Goal: Navigation & Orientation: Find specific page/section

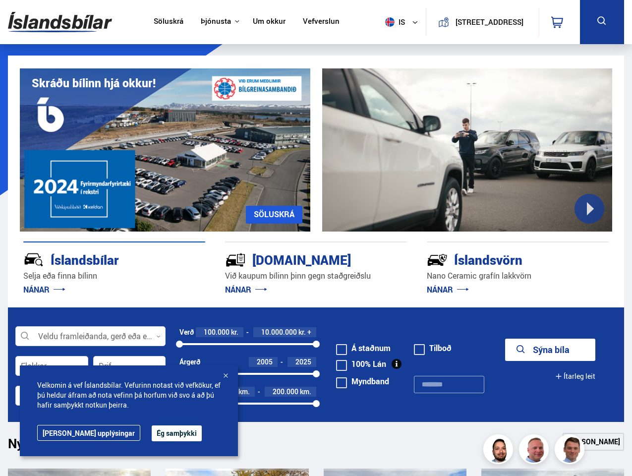
click at [60, 22] on img at bounding box center [60, 22] width 104 height 32
click at [392, 22] on span "is" at bounding box center [393, 21] width 25 height 9
click at [560, 22] on icon at bounding box center [558, 22] width 12 height 12
click at [602, 22] on icon at bounding box center [602, 21] width 12 height 12
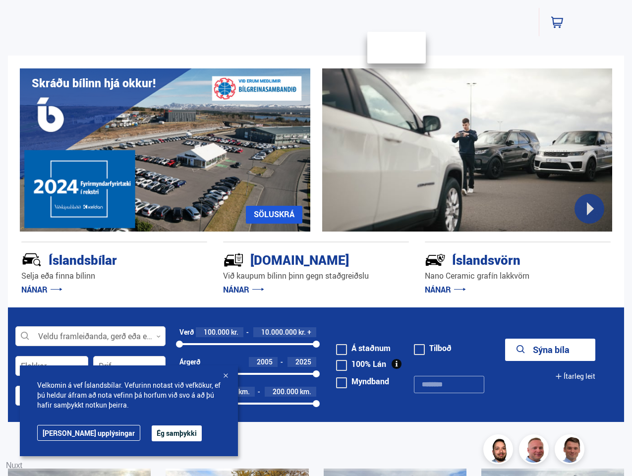
click at [316, 182] on div "Skráðu bílinn hjá okkur! [GEOGRAPHIC_DATA]" at bounding box center [316, 144] width 617 height 176
click at [468, 150] on div at bounding box center [467, 149] width 291 height 163
click at [114, 269] on div "Íslandsbílar [PERSON_NAME] finna bílinn NÁNAR" at bounding box center [114, 270] width 186 height 56
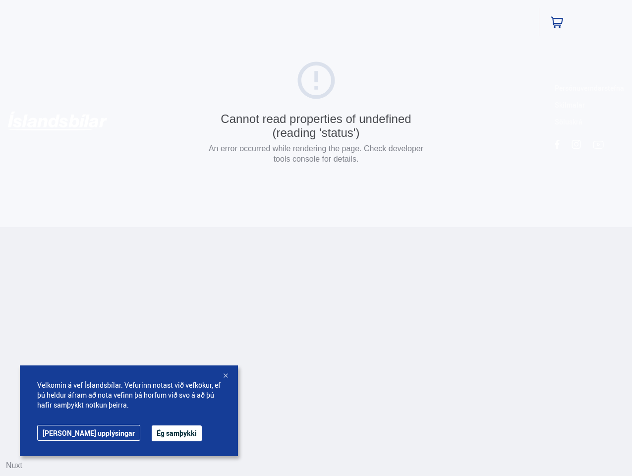
click at [316, 227] on html "Söluskrá Þjónusta Íslandsbílar [DOMAIN_NAME] Íslandsvörn Leiðbeiningar Um okkur…" at bounding box center [316, 113] width 632 height 227
click at [518, 227] on html "Söluskrá Þjónusta Íslandsbílar [DOMAIN_NAME] Íslandsvörn Leiðbeiningar Um okkur…" at bounding box center [317, 113] width 635 height 227
click at [90, 227] on html "Söluskrá Þjónusta Íslandsbílar [DOMAIN_NAME] Íslandsvörn Leiðbeiningar Um okkur…" at bounding box center [317, 113] width 635 height 227
